Goal: Information Seeking & Learning: Learn about a topic

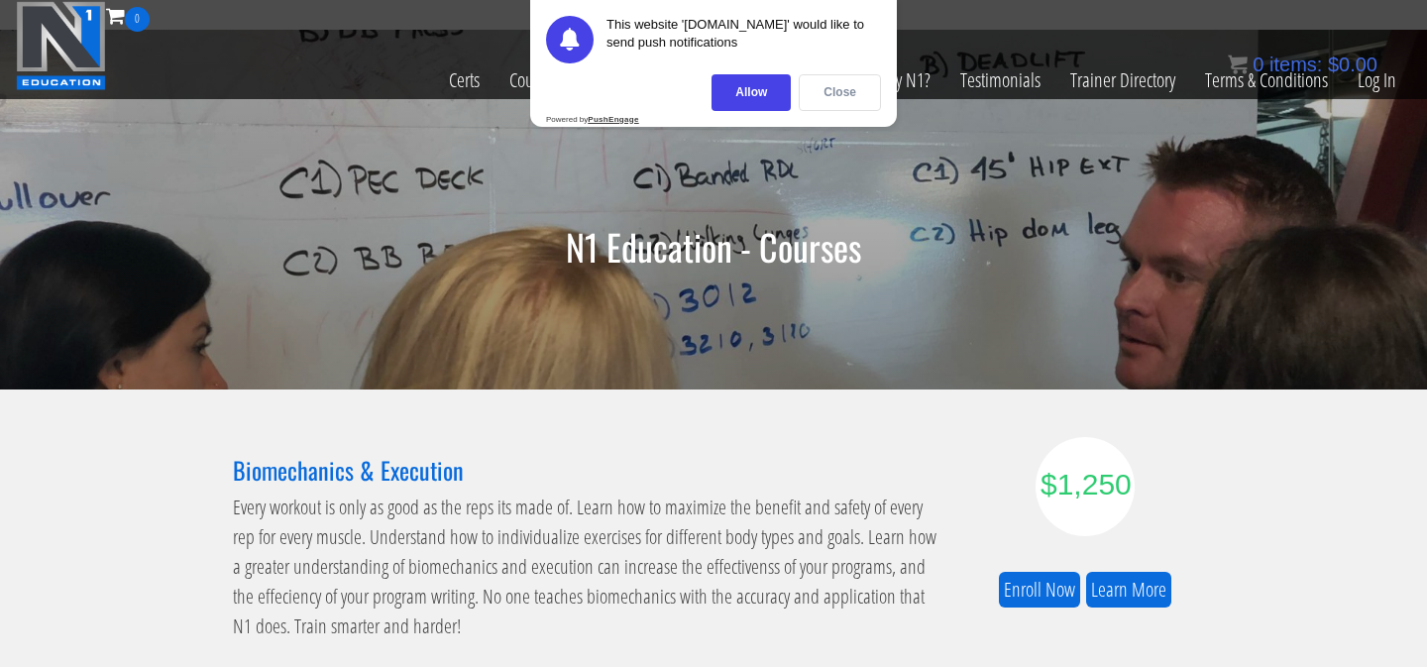
click at [848, 78] on div "Close" at bounding box center [840, 92] width 82 height 37
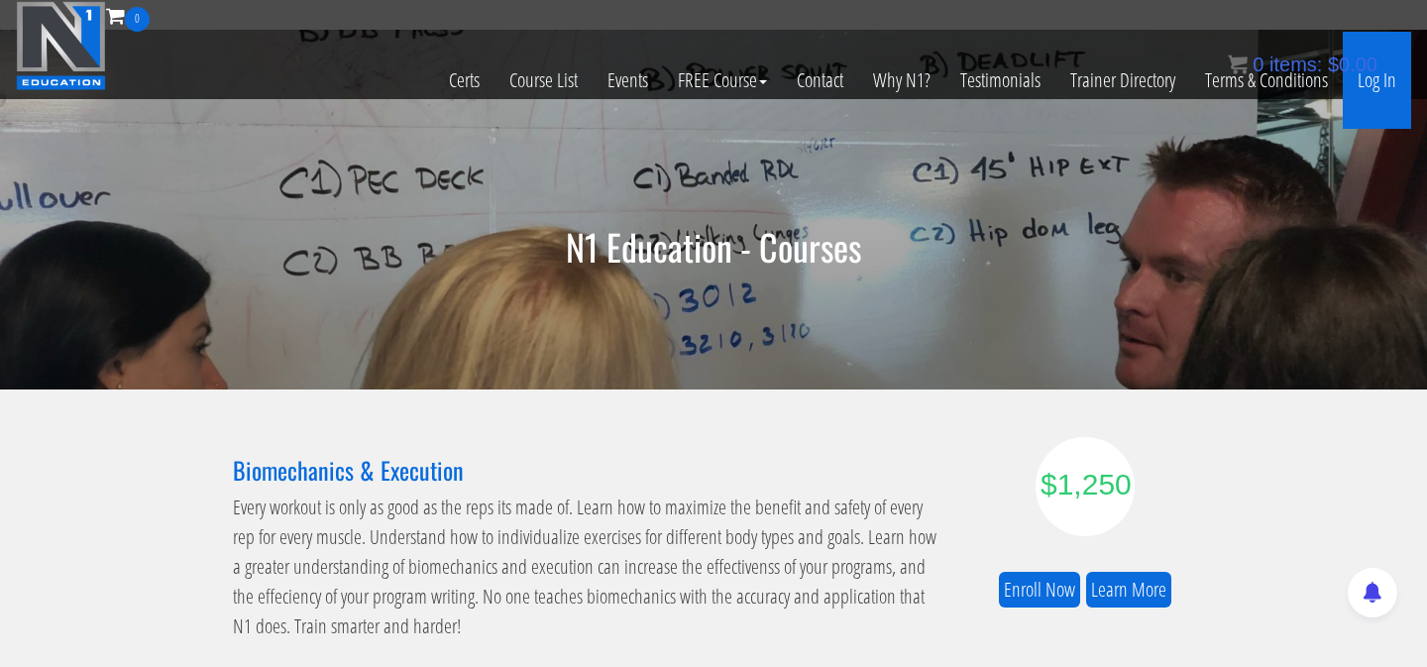
click at [1402, 87] on link "Log In" at bounding box center [1377, 80] width 68 height 97
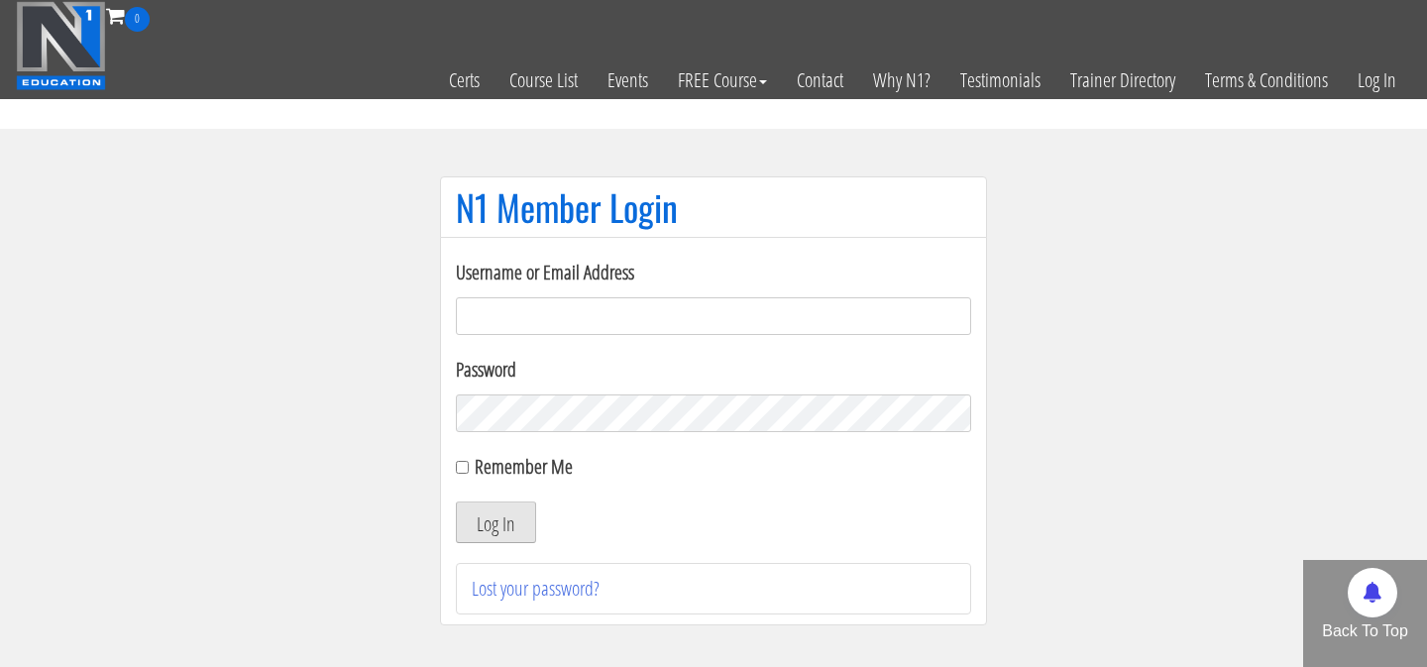
type input "elleryandrew@gmail.com"
click at [481, 511] on button "Log In" at bounding box center [496, 523] width 80 height 42
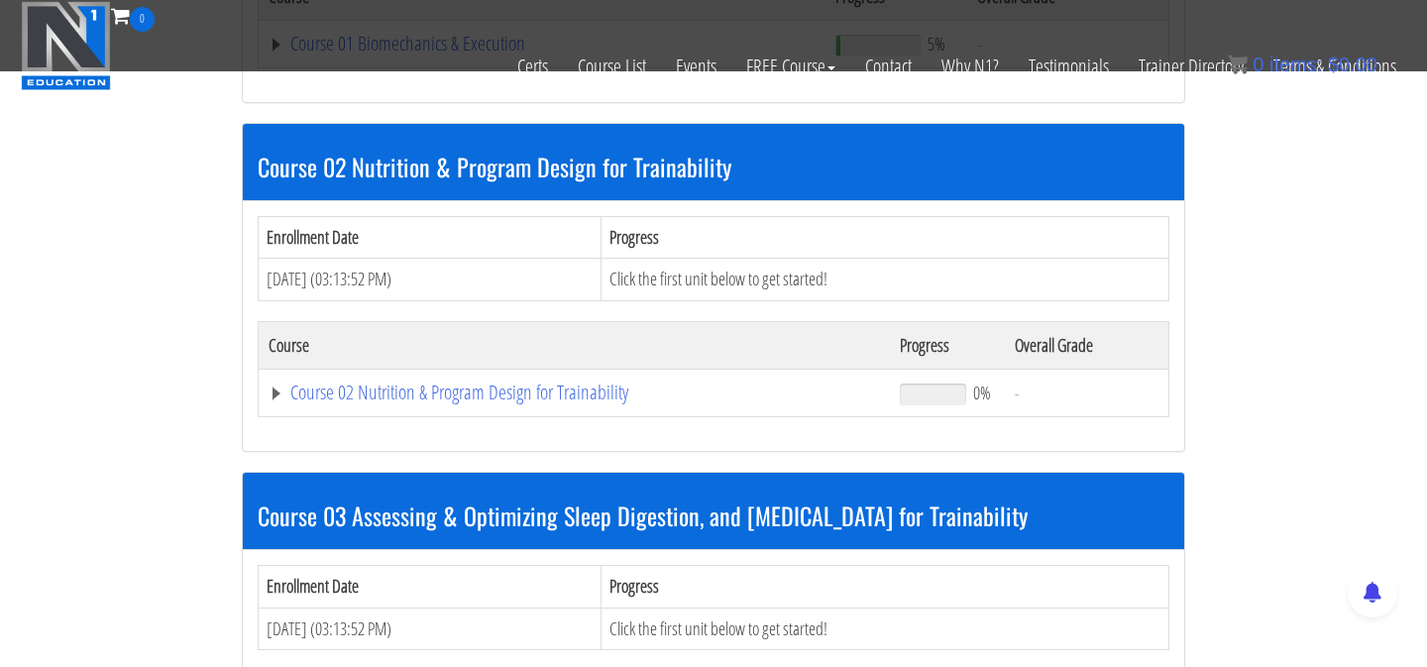
scroll to position [860, 0]
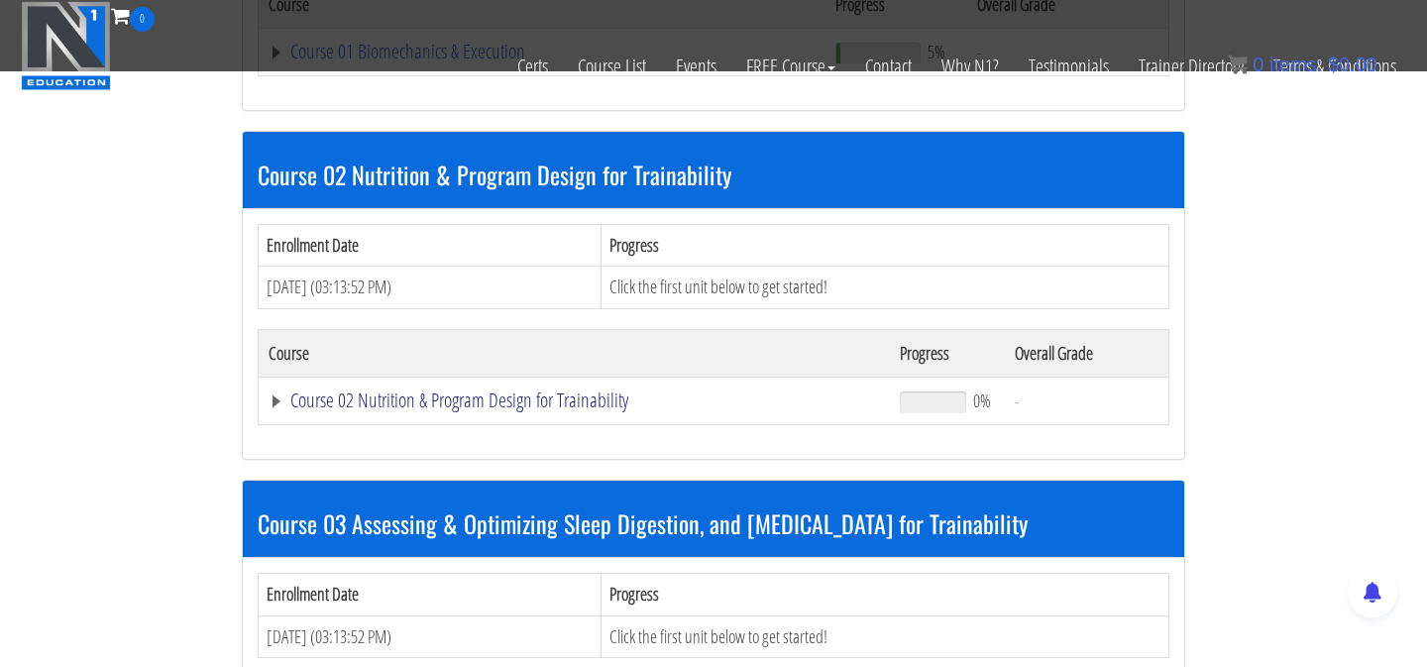
click at [539, 398] on link "Course 02 Nutrition & Program Design for Trainability" at bounding box center [575, 401] width 612 height 20
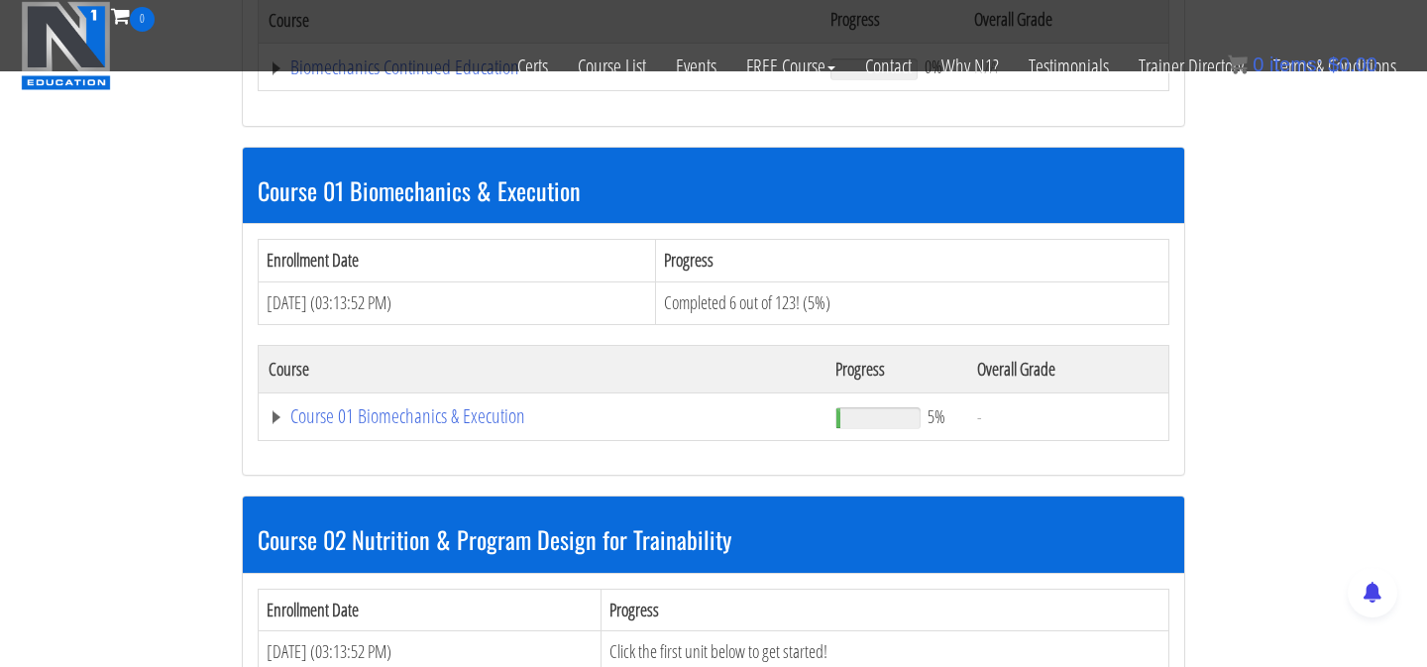
scroll to position [489, 0]
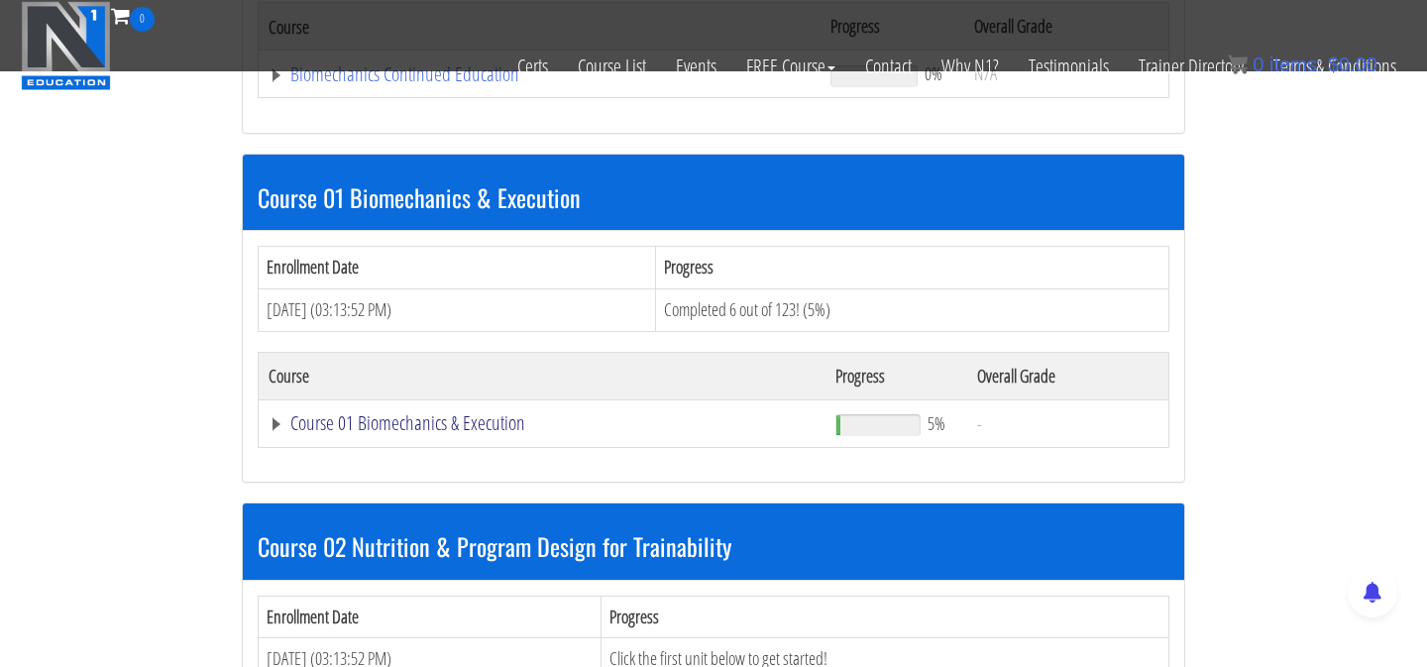
click at [486, 432] on link "Course 01 Biomechanics & Execution" at bounding box center [542, 423] width 547 height 20
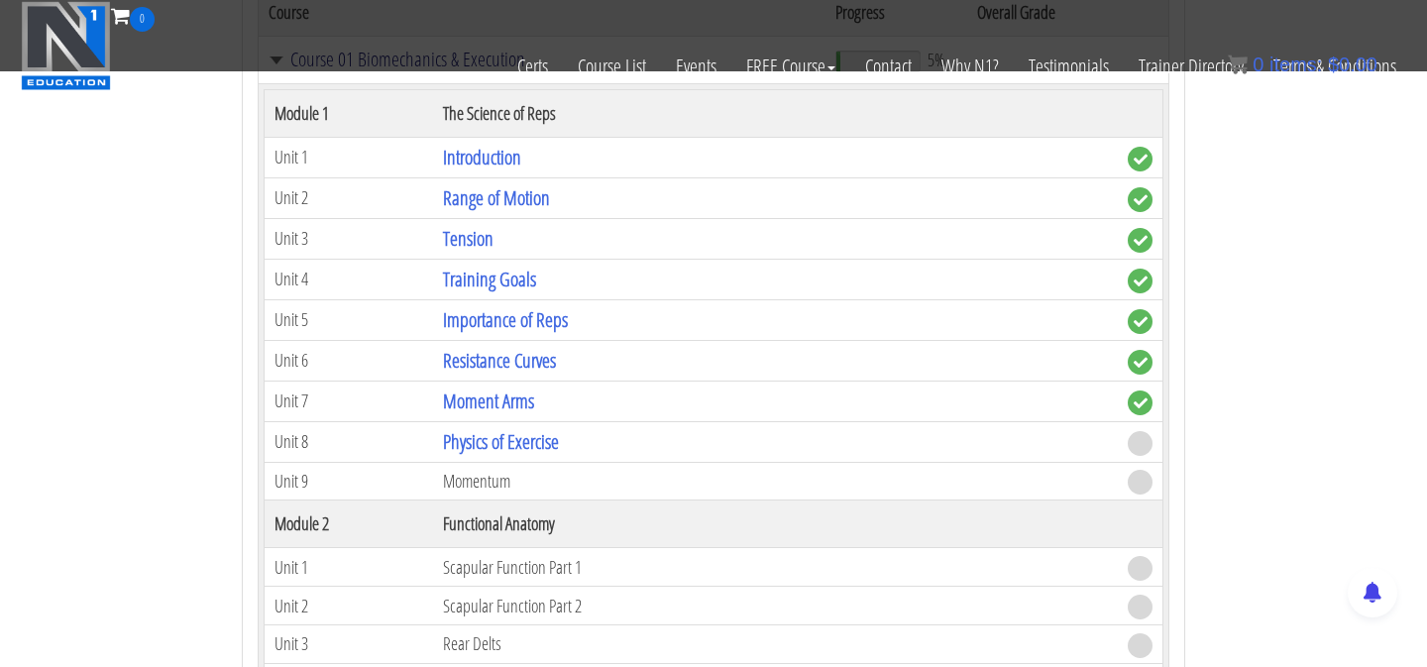
scroll to position [851, 0]
click at [505, 451] on link "Physics of Exercise" at bounding box center [501, 442] width 116 height 27
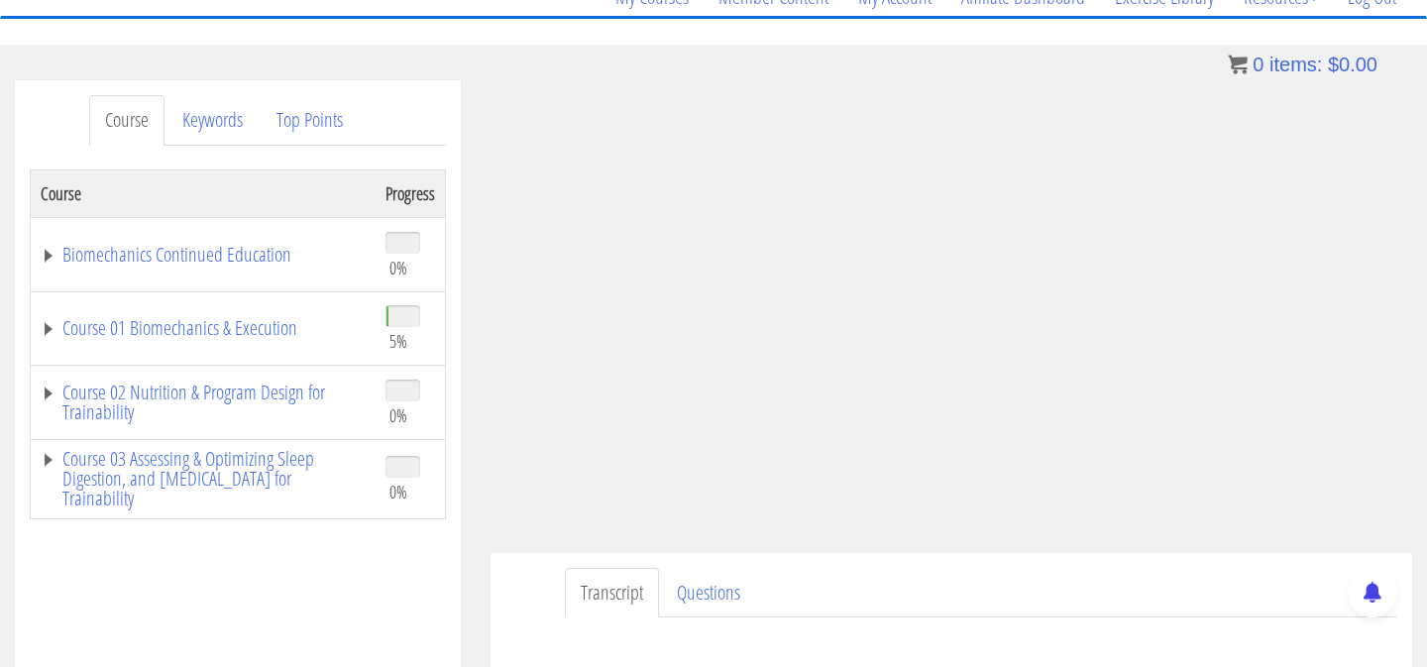
scroll to position [181, 0]
